Goal: Task Accomplishment & Management: Use online tool/utility

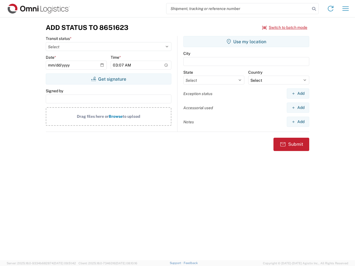
click at [238, 9] on input "search" at bounding box center [238, 8] width 144 height 11
click at [314, 9] on icon at bounding box center [314, 9] width 8 height 8
click at [330, 9] on icon at bounding box center [330, 8] width 9 height 9
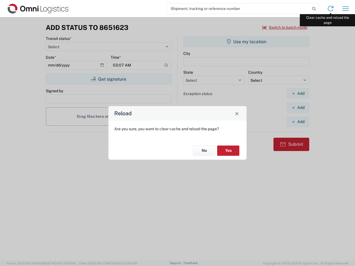
click at [345, 9] on div "Reload Are you sure, you want to clear cache and reload the page? No Yes" at bounding box center [177, 133] width 355 height 266
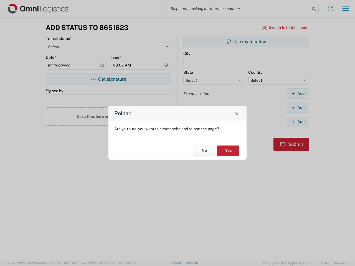
click at [285, 27] on div "Reload Are you sure, you want to clear cache and reload the page? No Yes" at bounding box center [177, 133] width 355 height 266
click at [108, 79] on div "Reload Are you sure, you want to clear cache and reload the page? No Yes" at bounding box center [177, 133] width 355 height 266
click at [246, 42] on div "Reload Are you sure, you want to clear cache and reload the page? No Yes" at bounding box center [177, 133] width 355 height 266
click at [298, 93] on div "Reload Are you sure, you want to clear cache and reload the page? No Yes" at bounding box center [177, 133] width 355 height 266
click at [298, 108] on div "Reload Are you sure, you want to clear cache and reload the page? No Yes" at bounding box center [177, 133] width 355 height 266
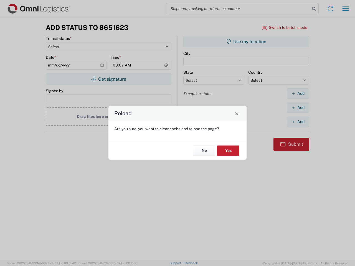
click at [298, 122] on div "Reload Are you sure, you want to clear cache and reload the page? No Yes" at bounding box center [177, 133] width 355 height 266
